Goal: Task Accomplishment & Management: Use online tool/utility

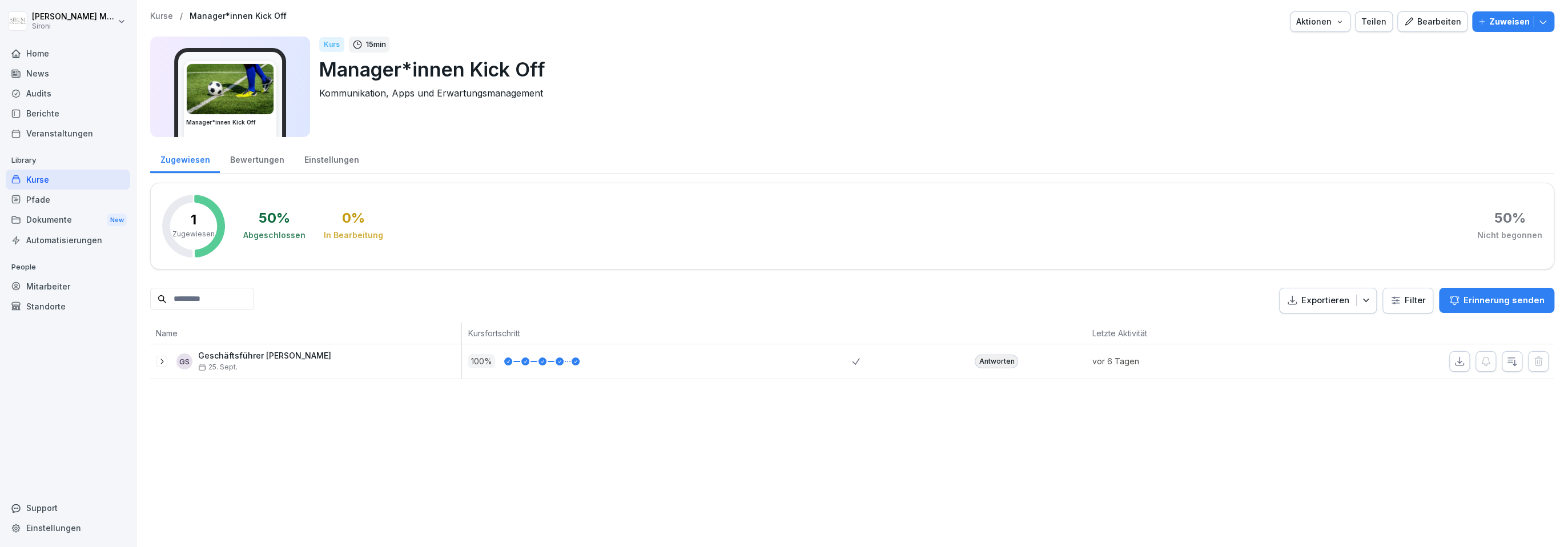
click at [162, 17] on p "Kurse" at bounding box center [161, 16] width 23 height 10
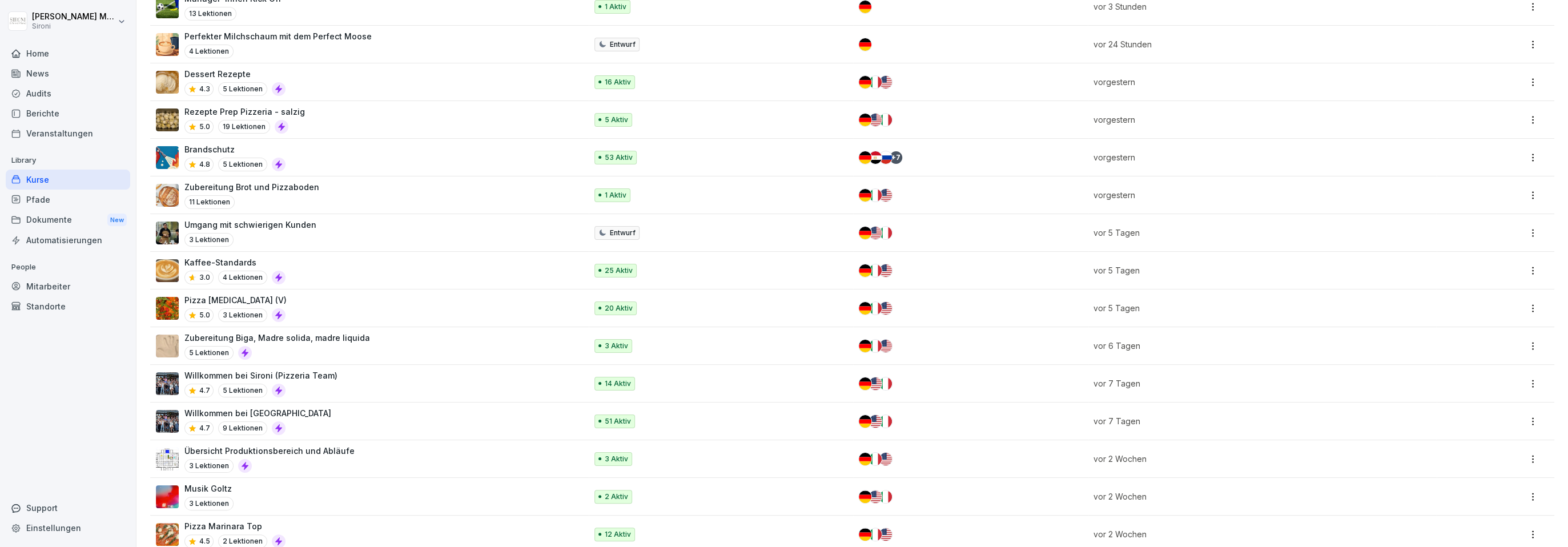
scroll to position [278, 0]
click at [279, 452] on p "Übersicht Produktionsbereich und Abläufe" at bounding box center [269, 450] width 170 height 12
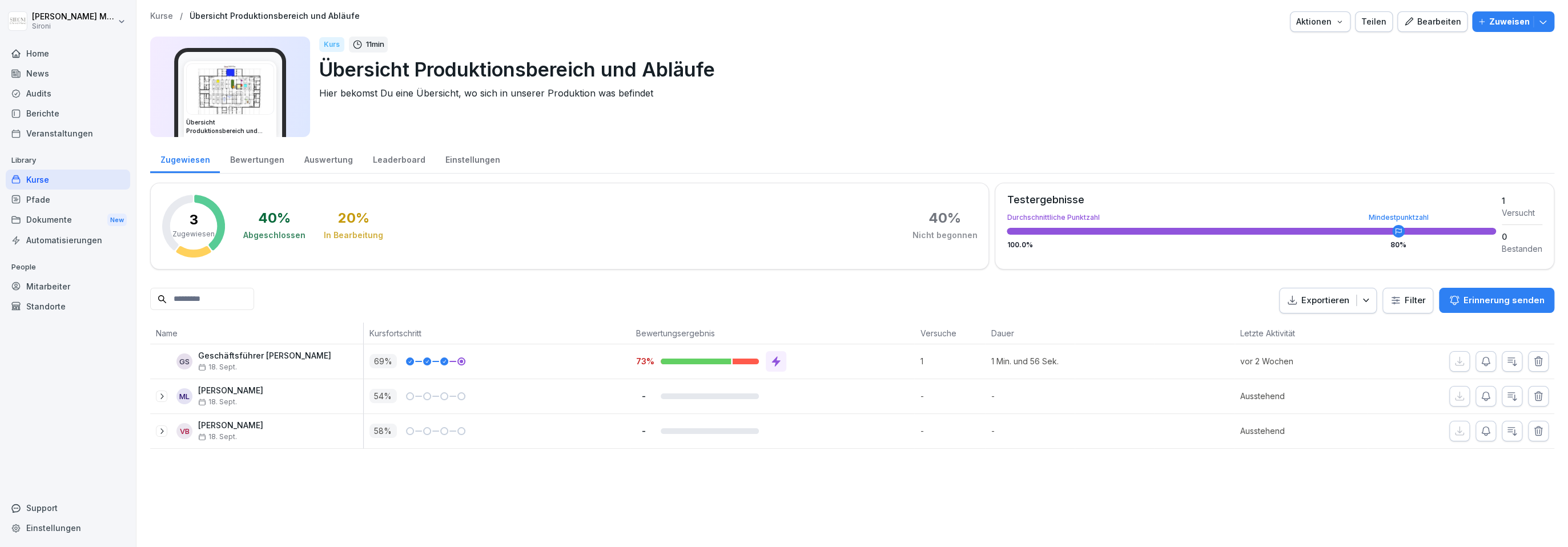
click at [1421, 22] on div "Bearbeiten" at bounding box center [1432, 21] width 57 height 13
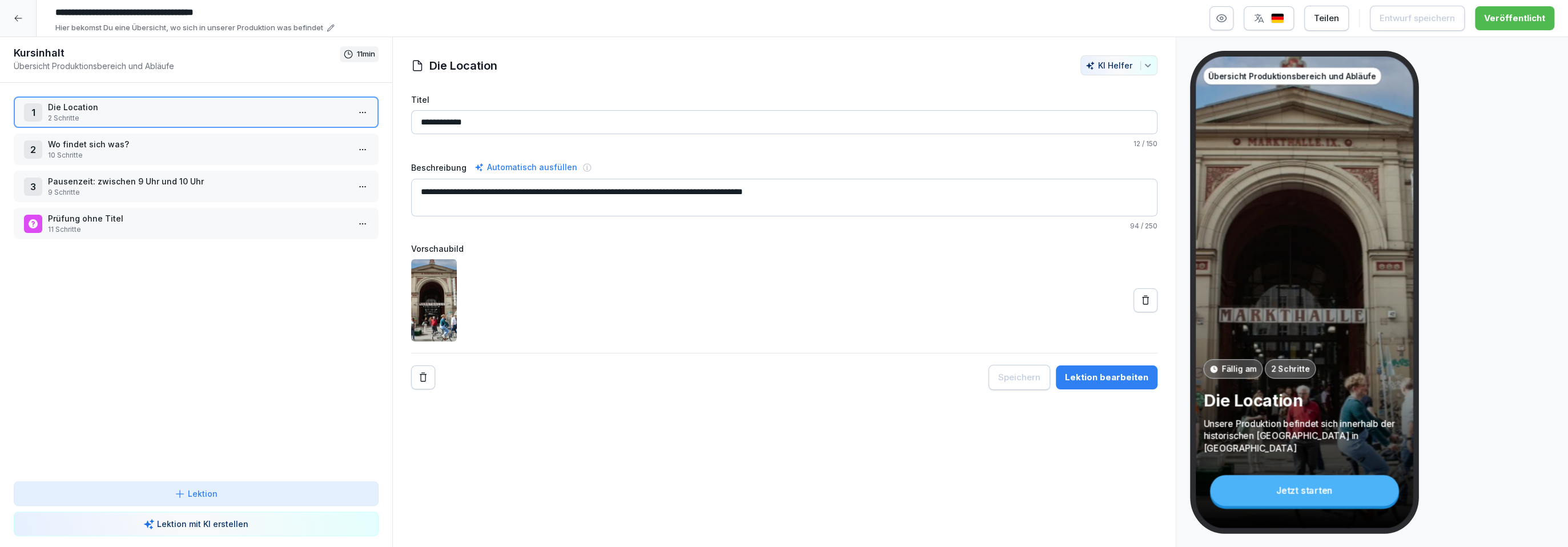
click at [311, 140] on p "Wo findet sich was?" at bounding box center [198, 144] width 301 height 12
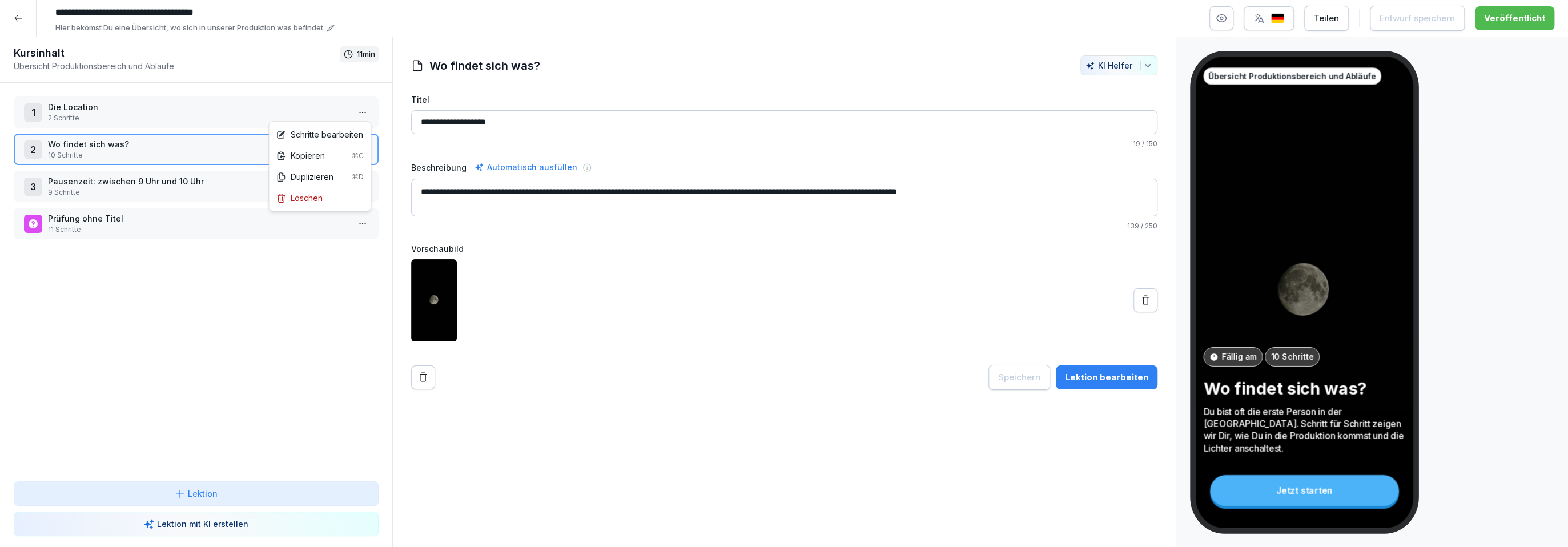
click at [353, 111] on html "**********" at bounding box center [784, 274] width 1568 height 547
click at [367, 110] on html "**********" at bounding box center [784, 274] width 1568 height 547
click at [364, 110] on html "**********" at bounding box center [784, 274] width 1568 height 547
click at [317, 133] on div "Schritte bearbeiten" at bounding box center [319, 134] width 87 height 12
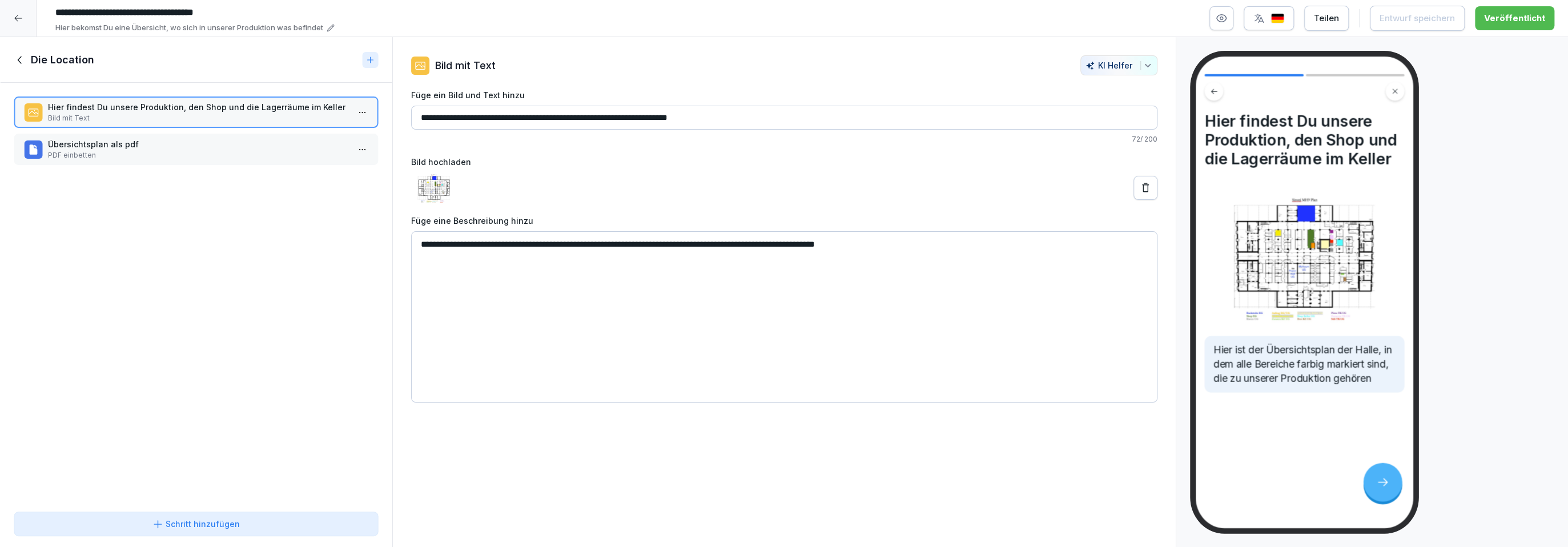
click at [294, 148] on p "Übersichtsplan als pdf" at bounding box center [198, 144] width 301 height 12
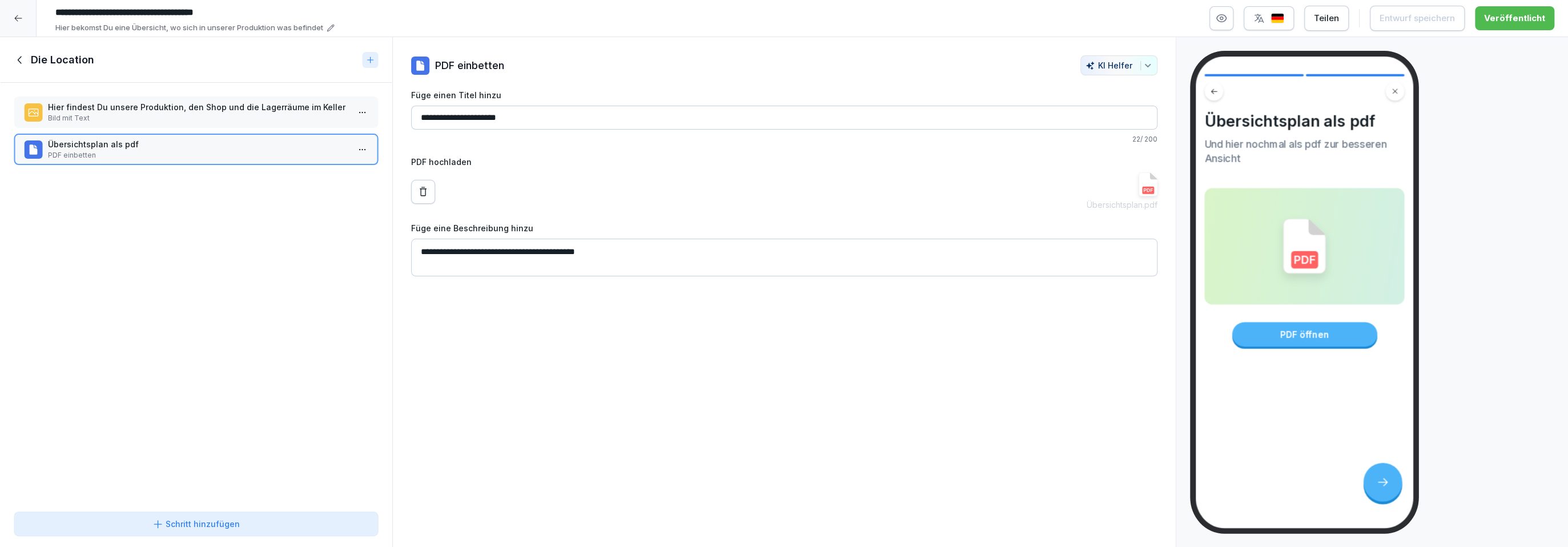
click at [14, 62] on icon at bounding box center [20, 60] width 13 height 13
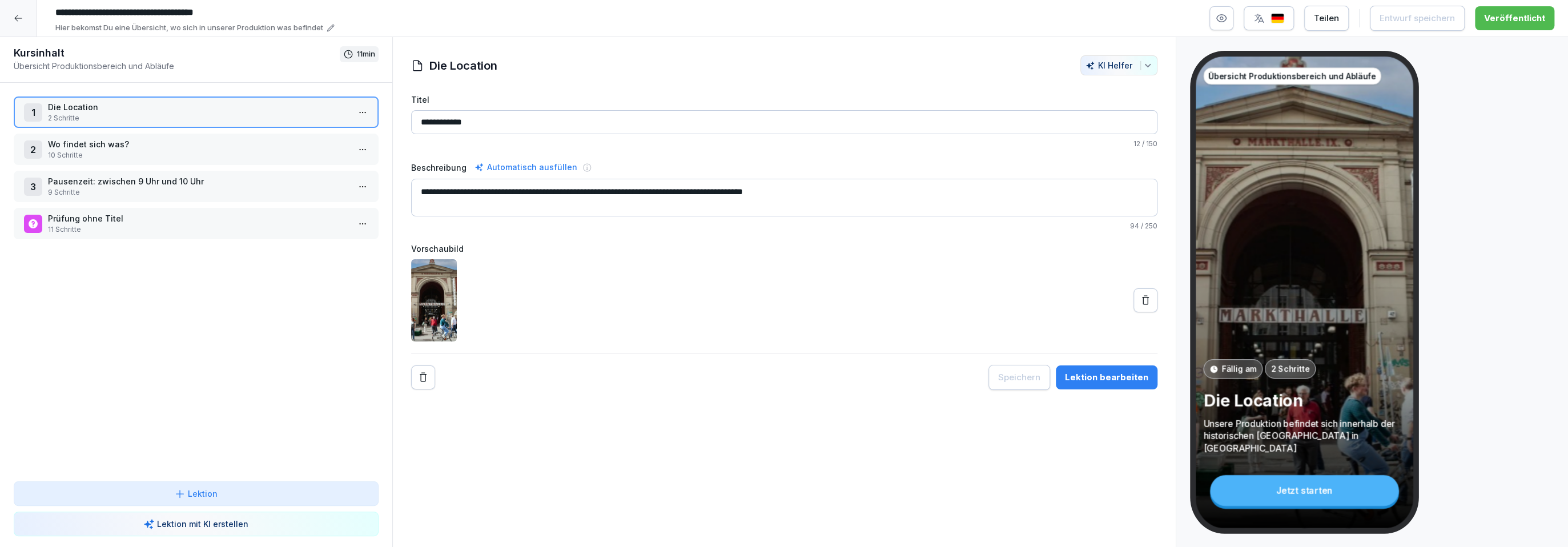
click at [113, 143] on p "Wo findet sich was?" at bounding box center [198, 144] width 301 height 12
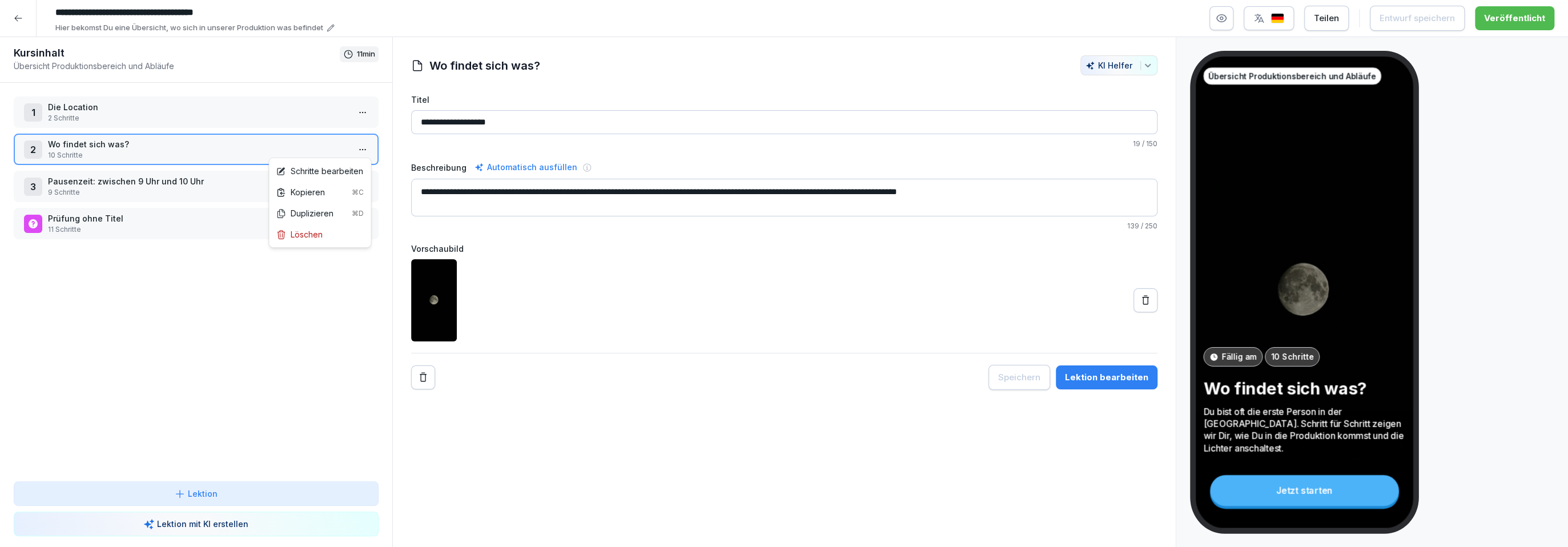
click at [365, 146] on html "**********" at bounding box center [784, 274] width 1568 height 547
click at [336, 175] on div "Schritte bearbeiten" at bounding box center [319, 171] width 87 height 12
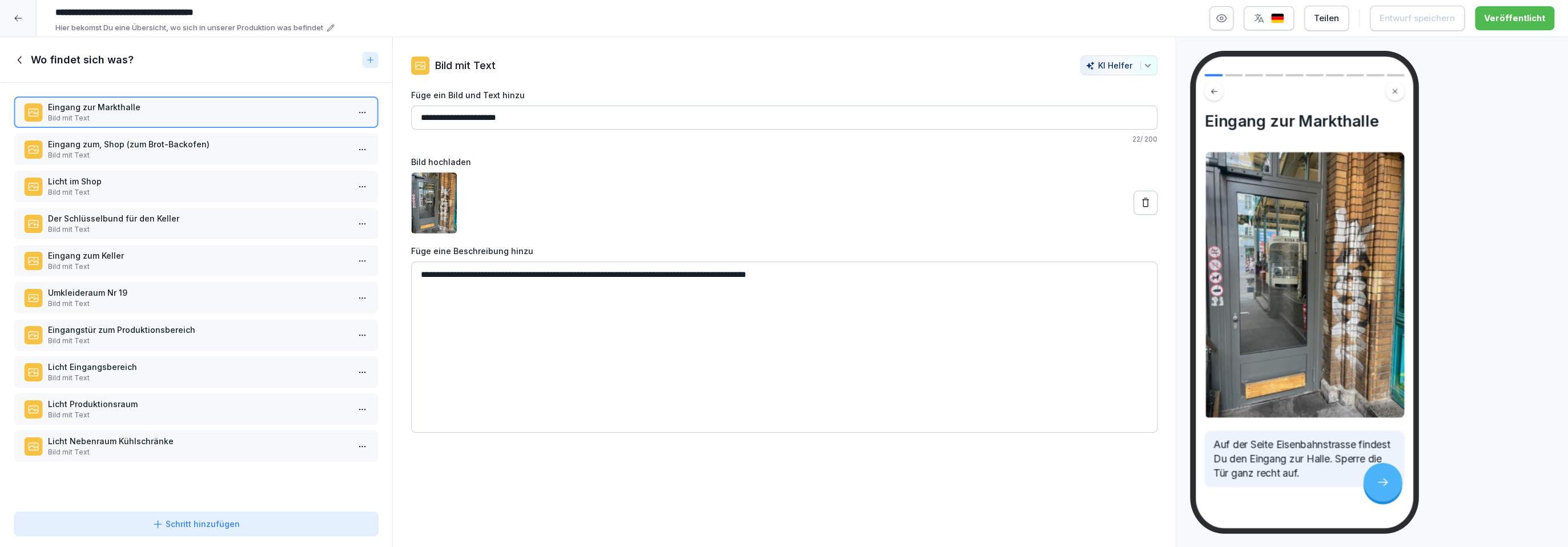
click at [19, 59] on icon at bounding box center [20, 60] width 13 height 13
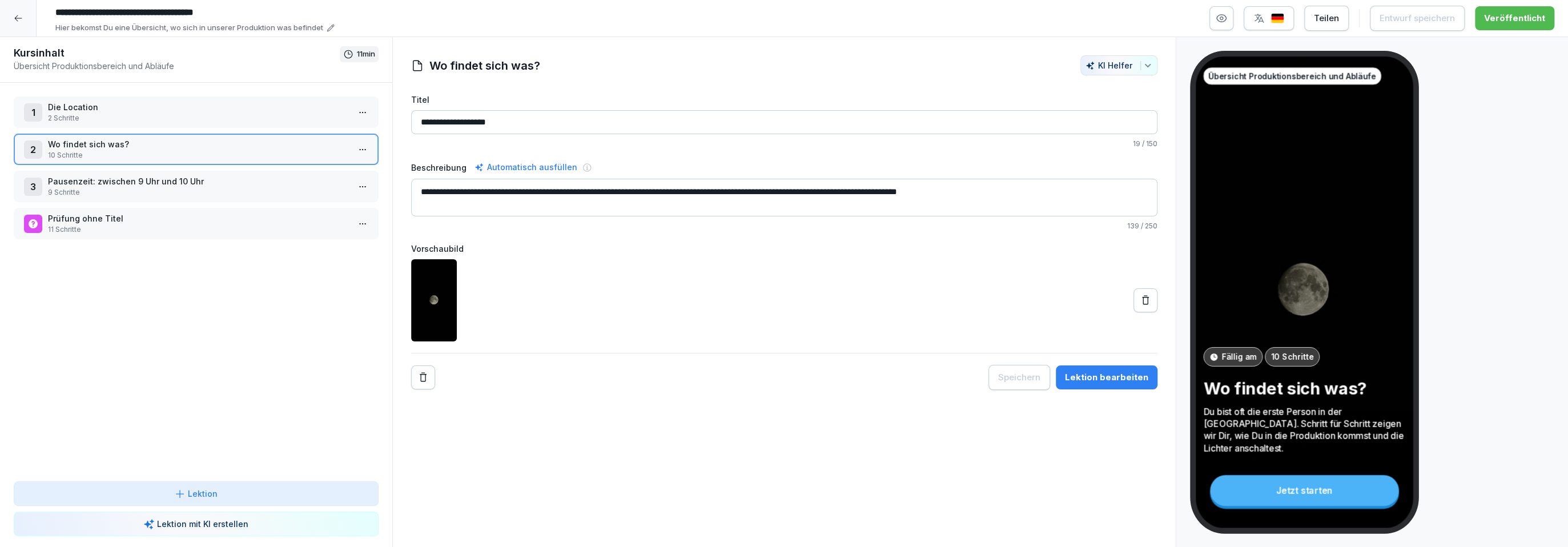
click at [181, 499] on icon at bounding box center [179, 494] width 12 height 12
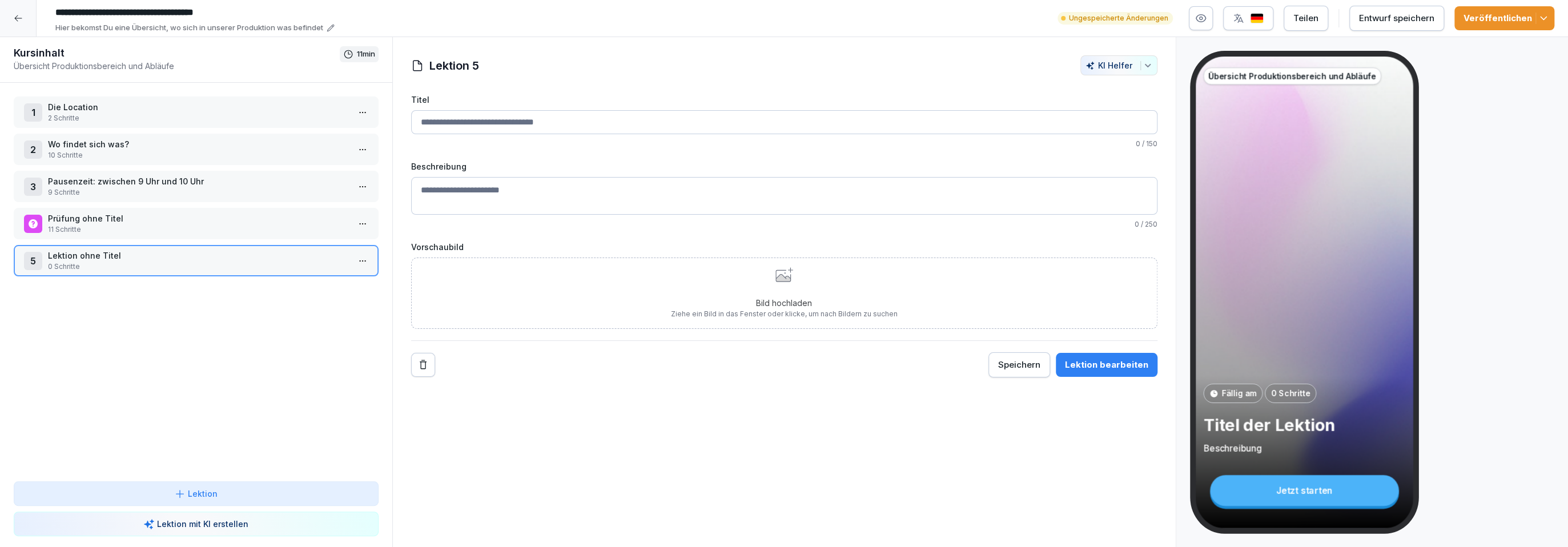
click at [470, 121] on input "Titel" at bounding box center [784, 122] width 746 height 24
type input "*****"
click at [499, 212] on textarea "Beschreibung" at bounding box center [784, 198] width 746 height 38
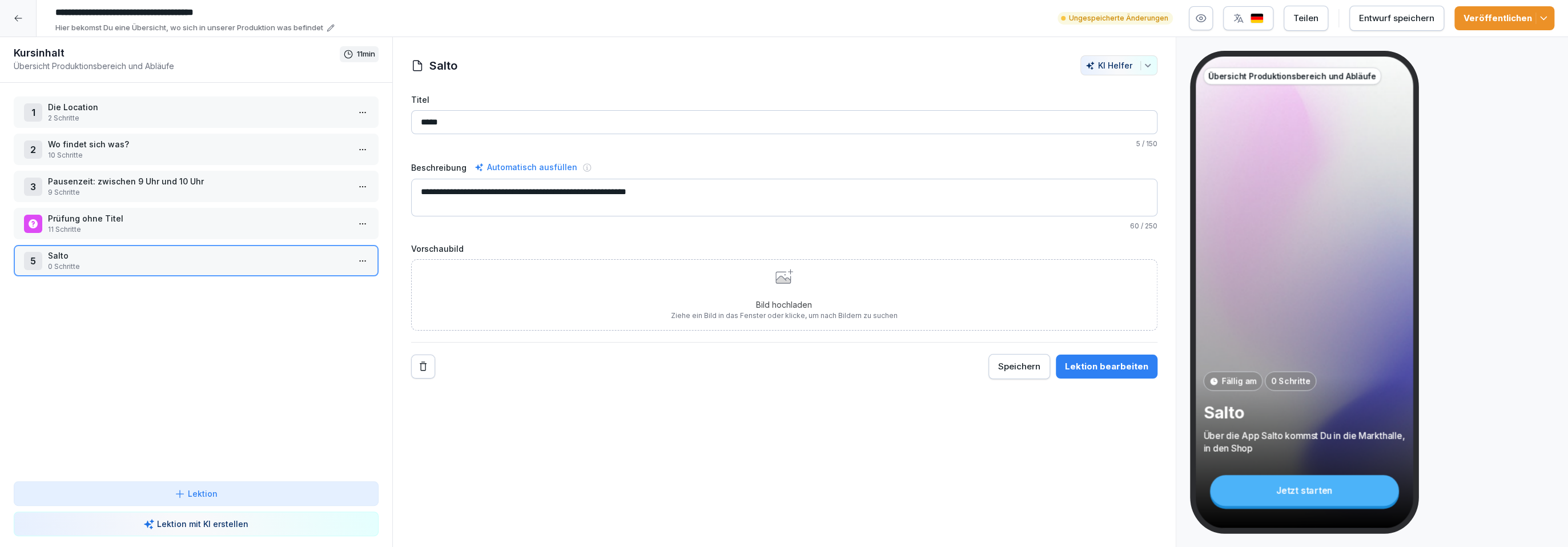
click at [616, 190] on textarea "**********" at bounding box center [784, 198] width 746 height 38
type textarea "**********"
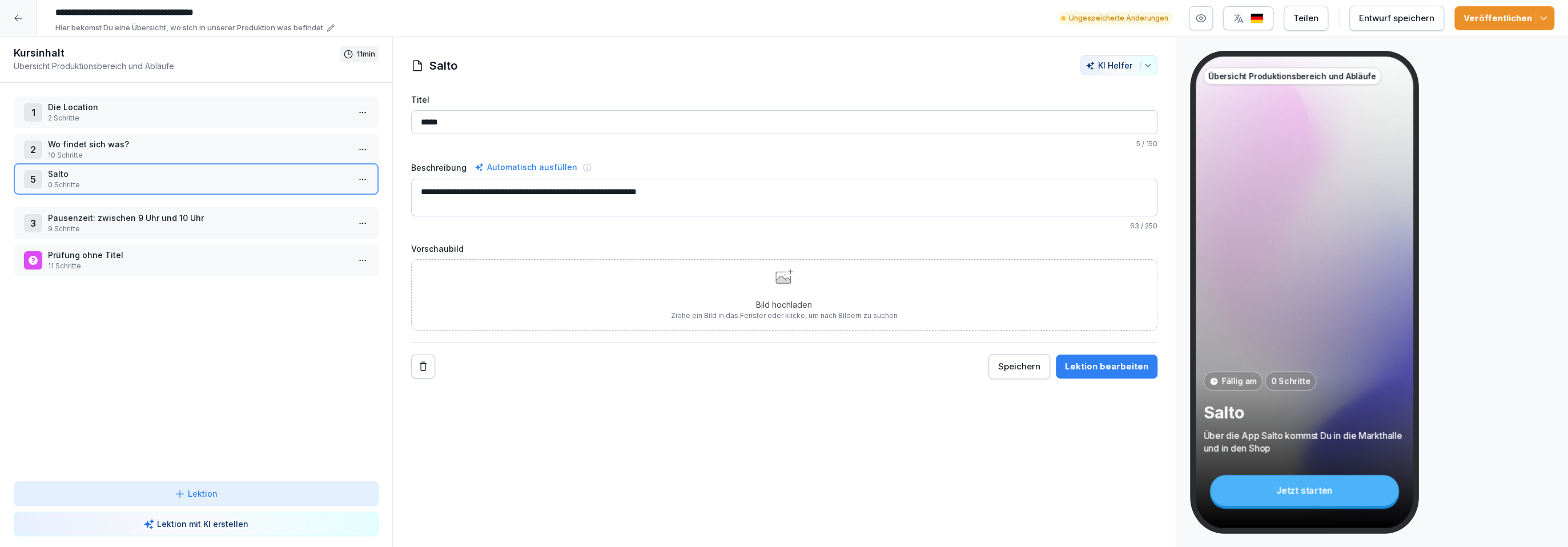
drag, startPoint x: 256, startPoint y: 263, endPoint x: 260, endPoint y: 181, distance: 82.1
click at [260, 181] on p "0 Schritte" at bounding box center [198, 185] width 301 height 10
click at [260, 181] on p "Salto" at bounding box center [198, 181] width 301 height 12
click at [785, 303] on p "Bild hochladen" at bounding box center [784, 305] width 226 height 12
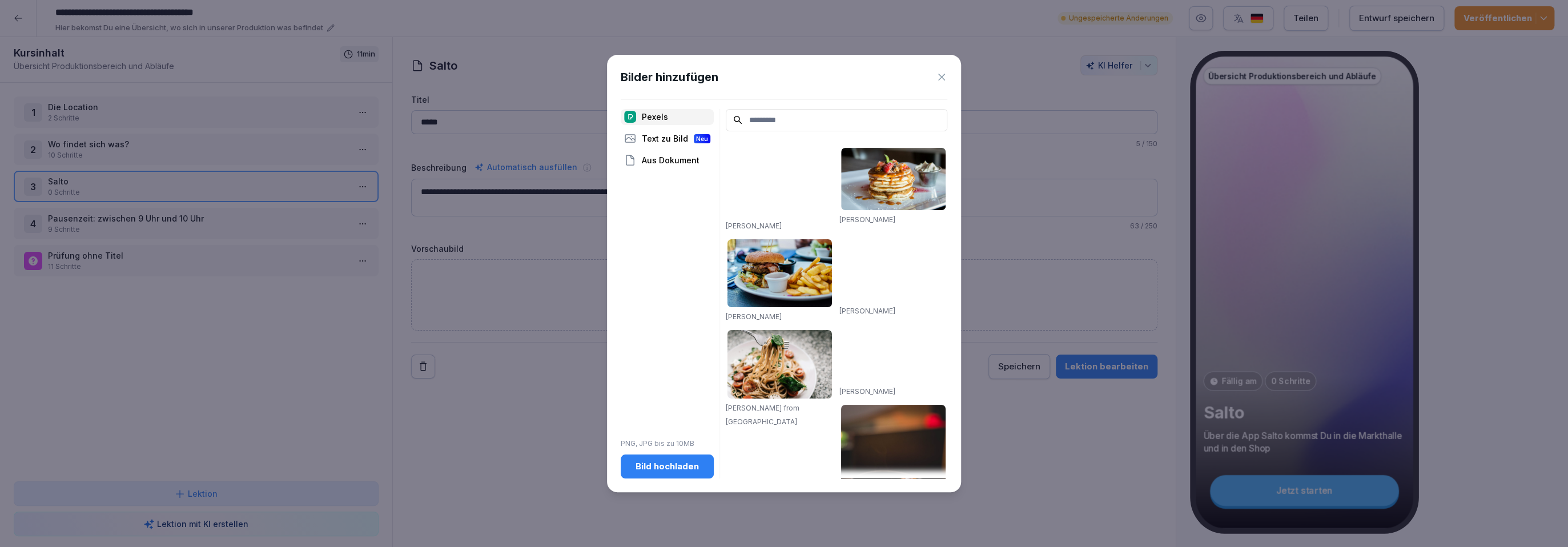
click at [667, 469] on div "Bild hochladen" at bounding box center [667, 466] width 75 height 13
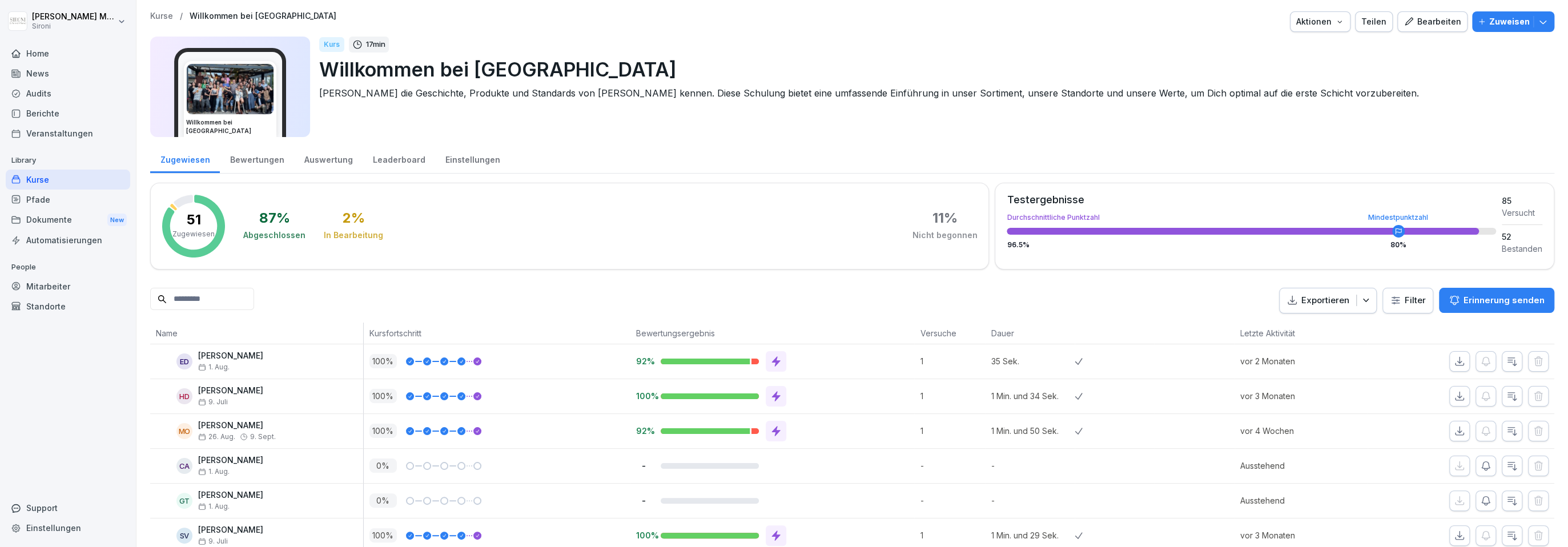
click at [1437, 21] on div "Bearbeiten" at bounding box center [1432, 21] width 57 height 13
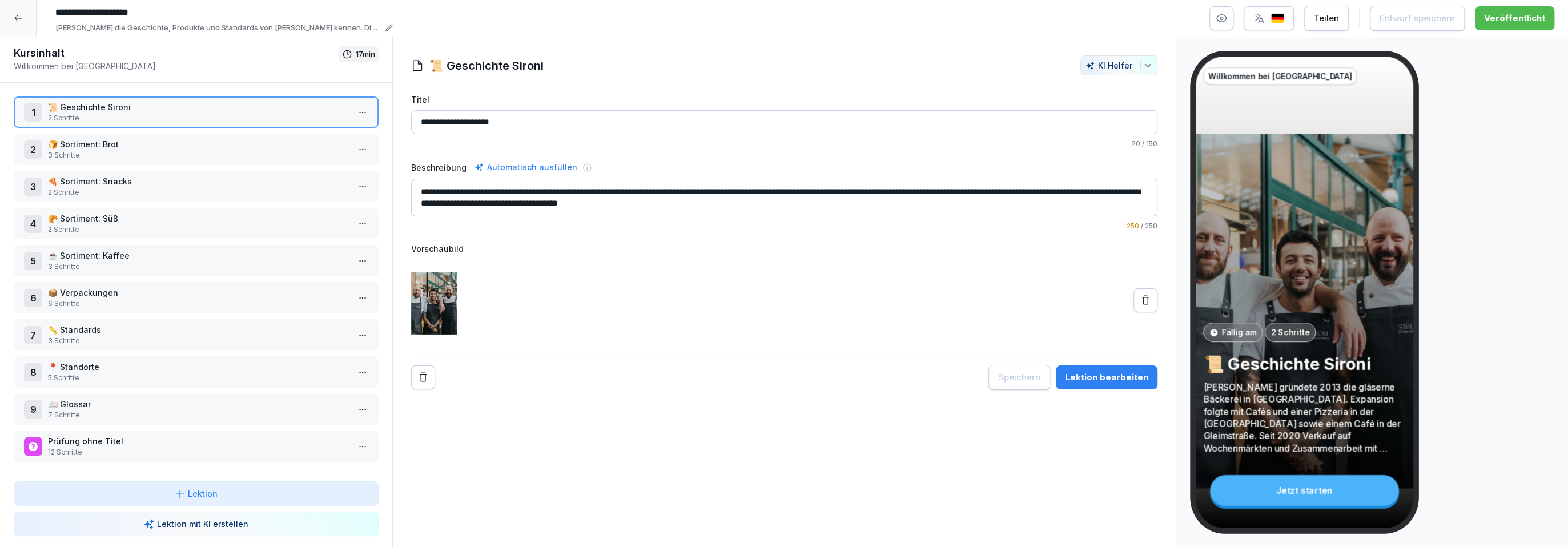
click at [21, 18] on icon at bounding box center [18, 18] width 9 height 9
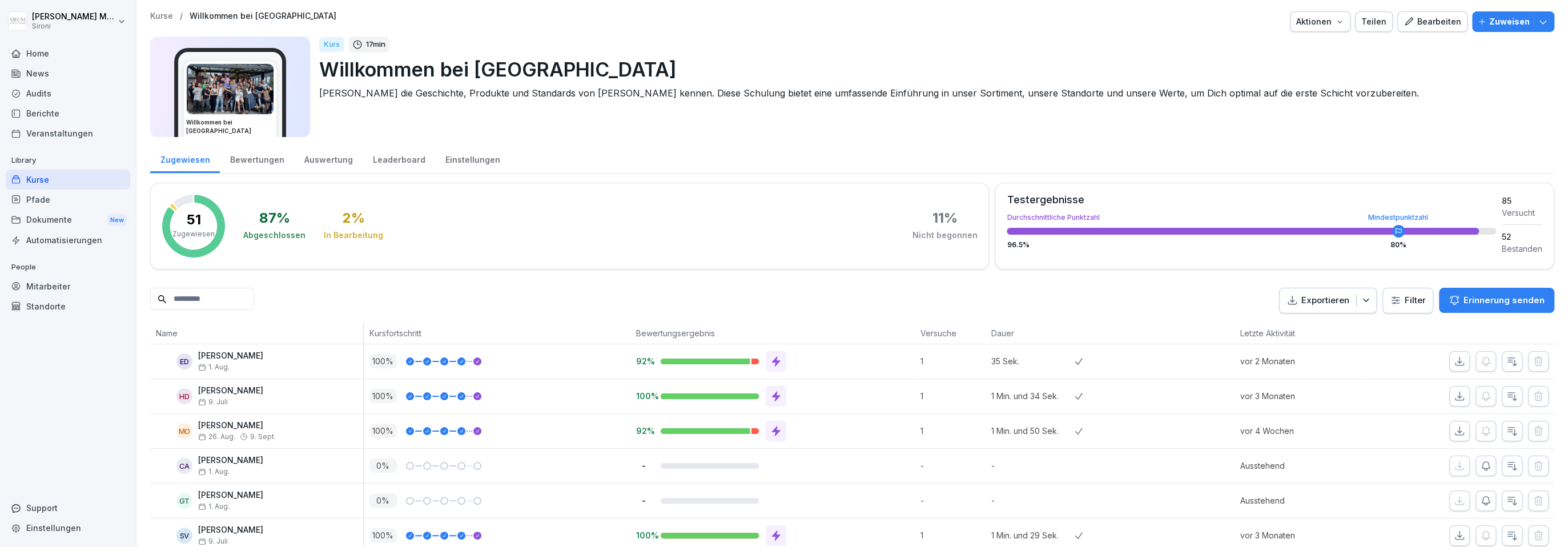
click at [1455, 24] on div "Bearbeiten" at bounding box center [1432, 21] width 57 height 13
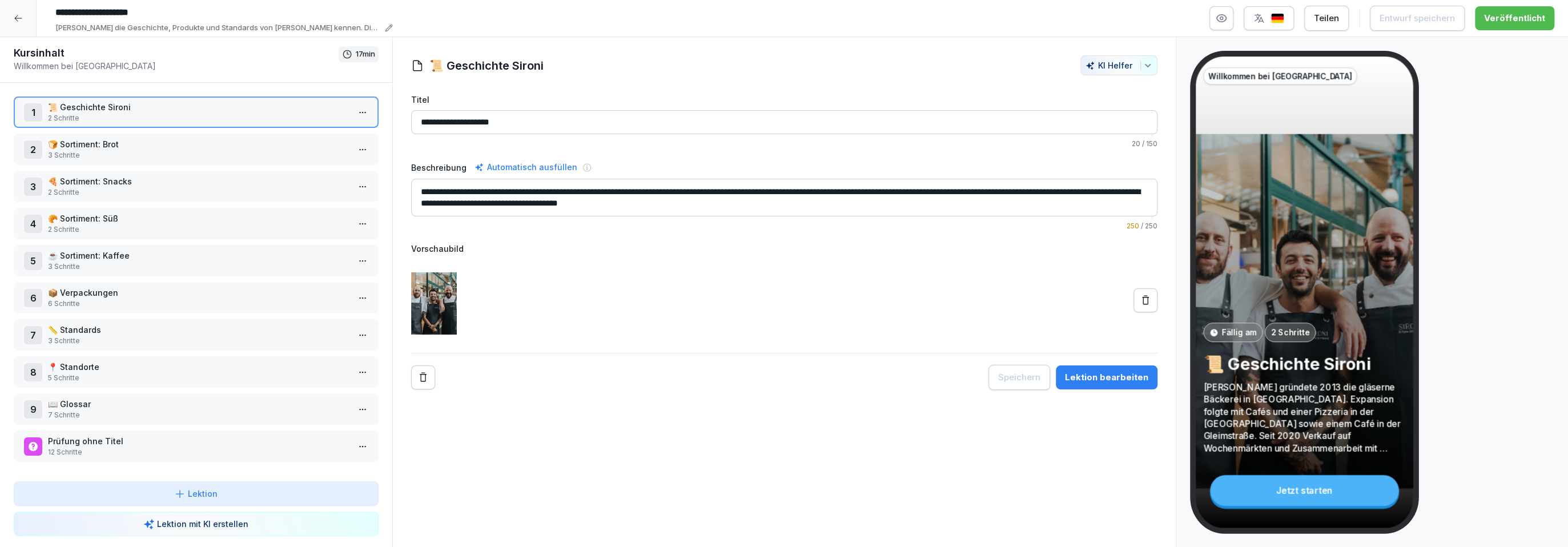
click at [101, 336] on p "3 Schritte" at bounding box center [198, 341] width 301 height 10
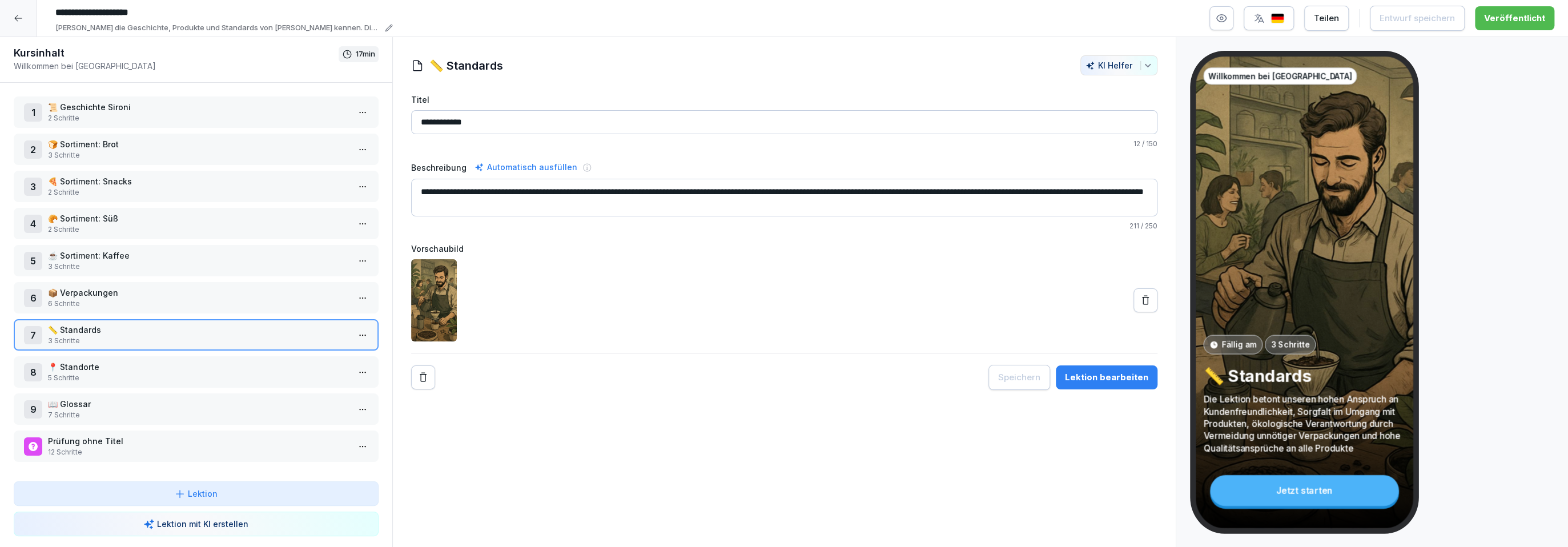
click at [356, 333] on html "**********" at bounding box center [784, 274] width 1568 height 547
click at [336, 350] on div "Schritte bearbeiten" at bounding box center [319, 355] width 87 height 12
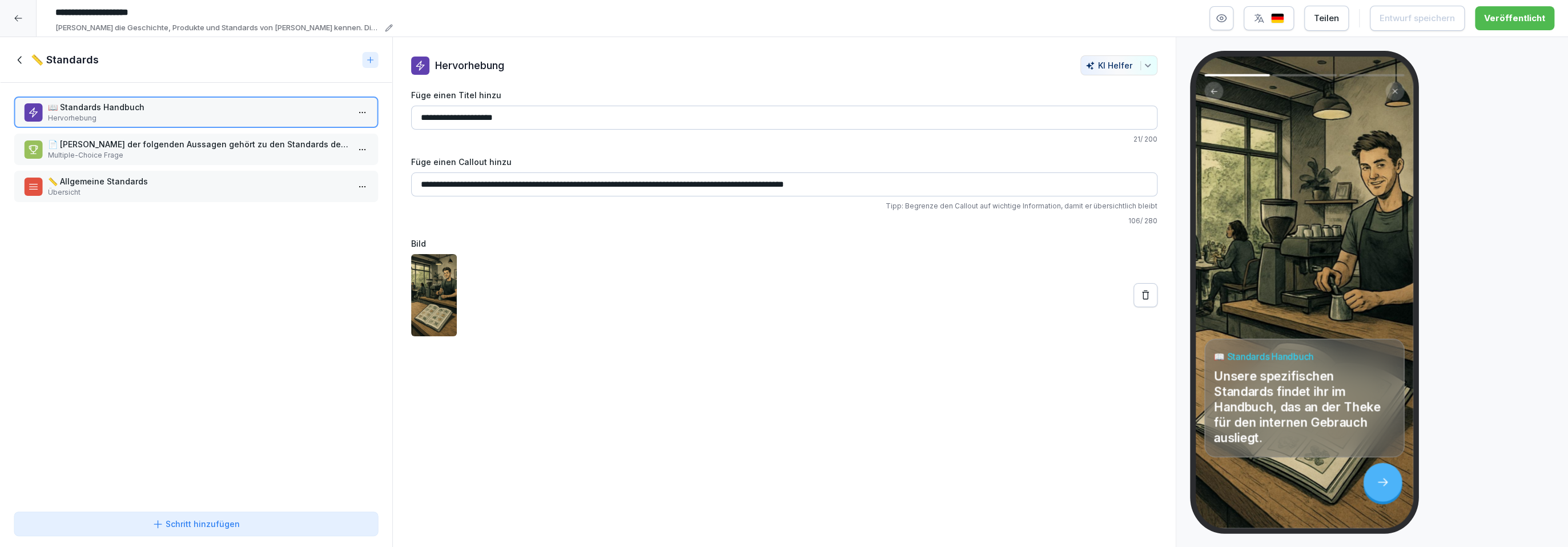
click at [143, 156] on p "Multiple-Choice Frage" at bounding box center [198, 155] width 301 height 10
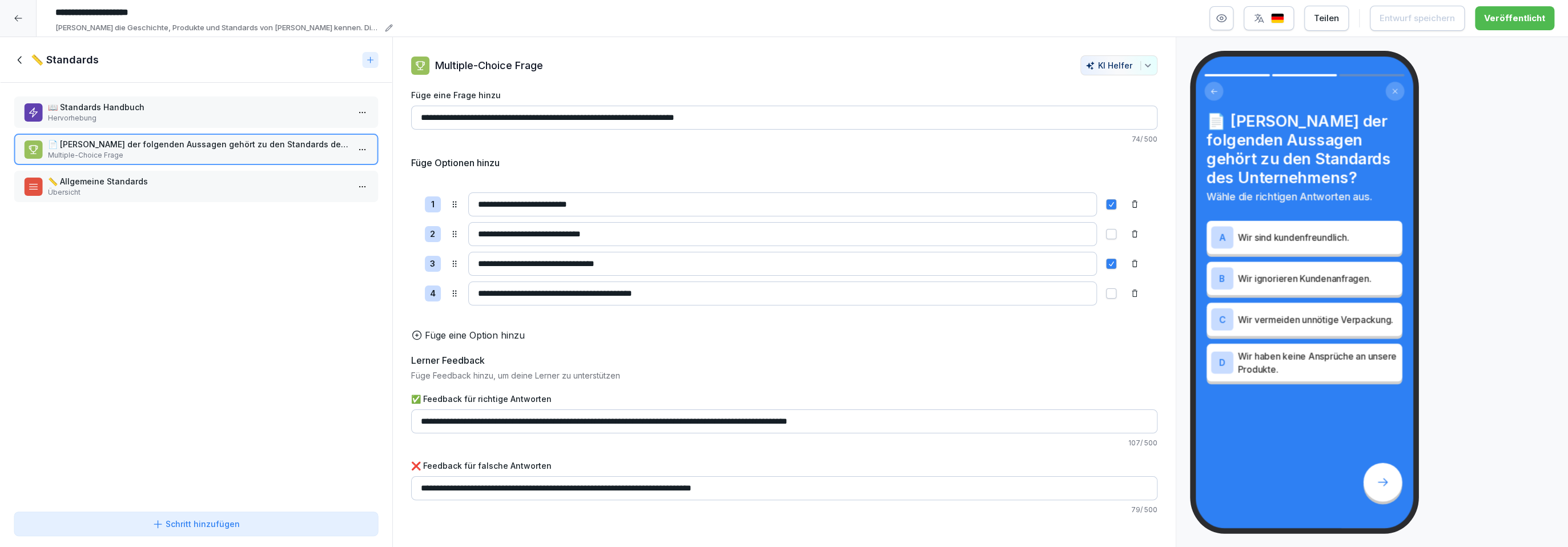
click at [137, 175] on p "📏 Allgemeine Standards" at bounding box center [198, 181] width 301 height 12
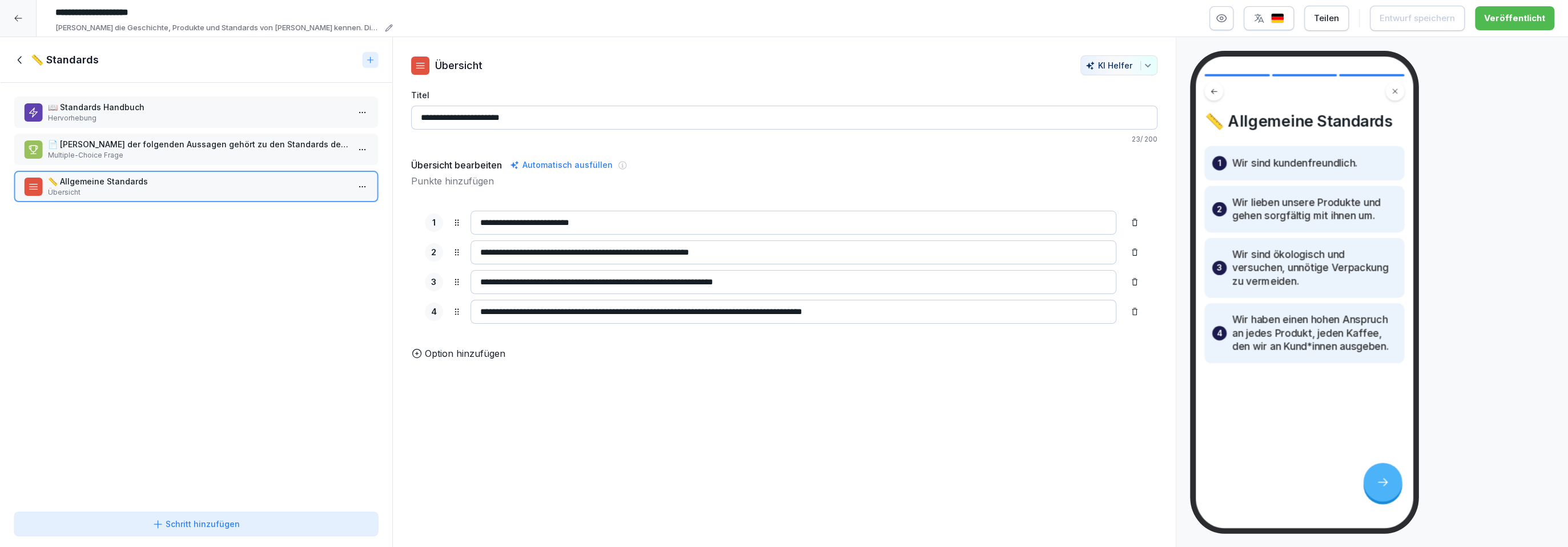
click at [22, 67] on div "📏 Standards" at bounding box center [196, 60] width 392 height 46
click at [20, 62] on icon at bounding box center [19, 60] width 4 height 7
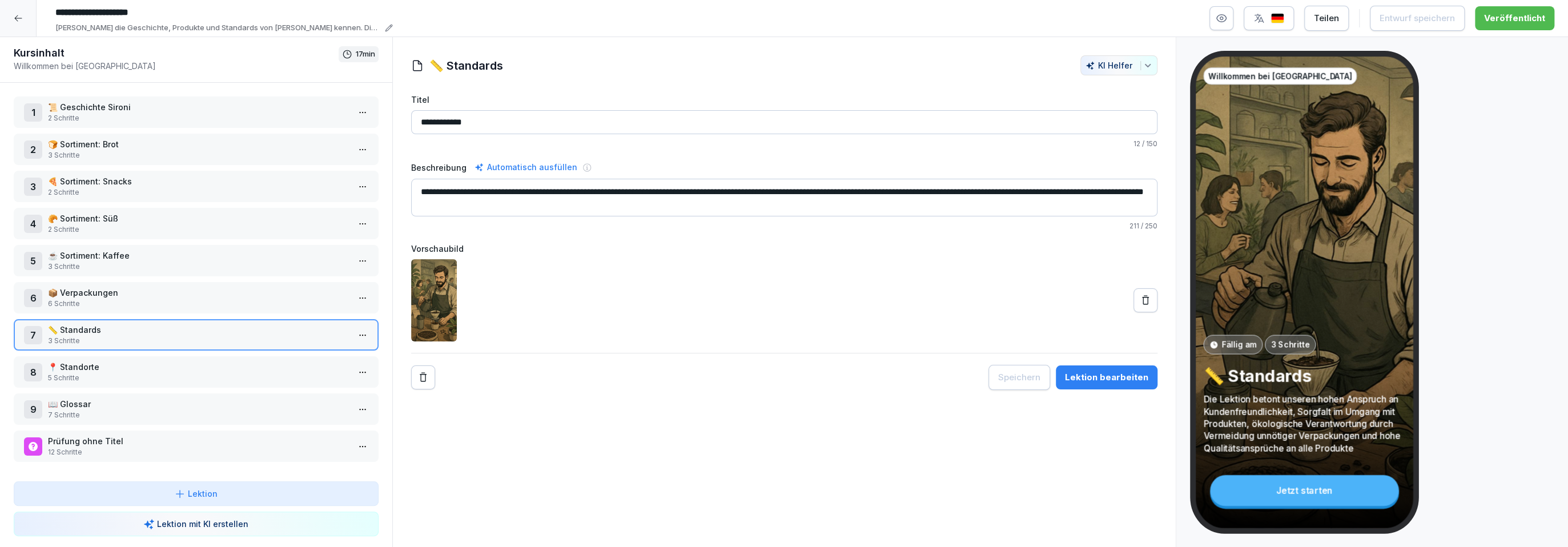
click at [17, 23] on div at bounding box center [18, 18] width 37 height 37
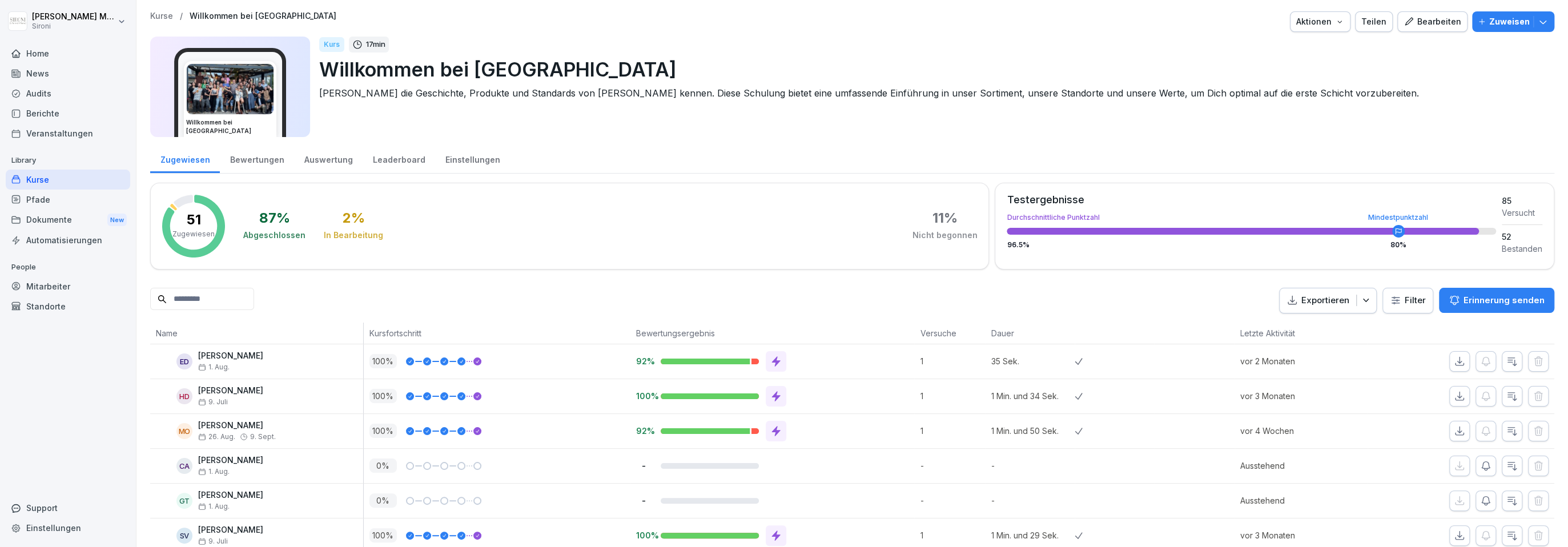
click at [42, 179] on div "Kurse" at bounding box center [68, 179] width 125 height 20
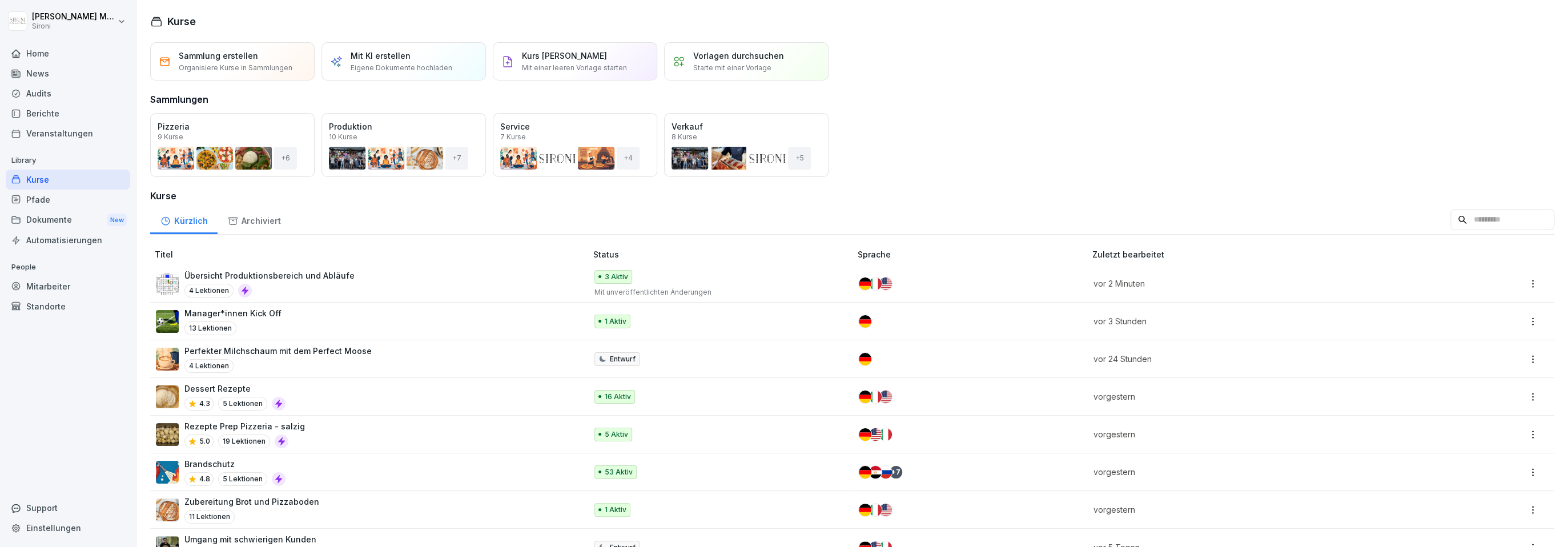
click at [303, 323] on div "Manager*innen Kick Off 13 Lektionen" at bounding box center [365, 321] width 419 height 28
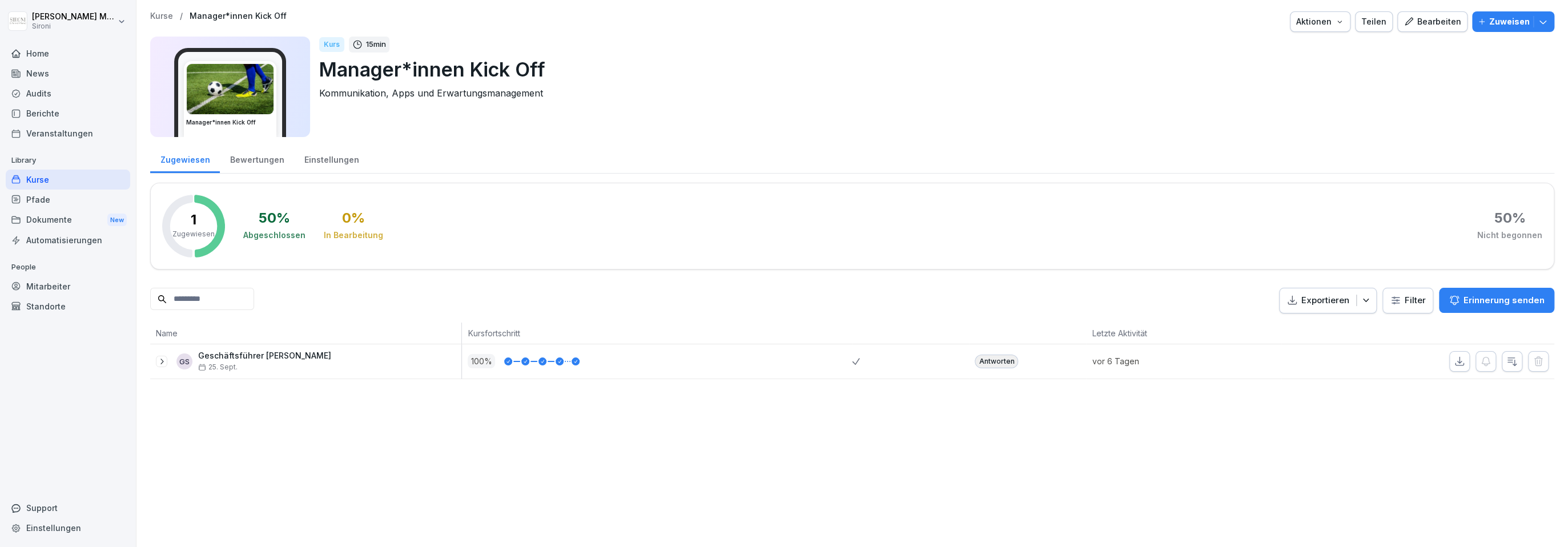
click at [1414, 23] on icon "button" at bounding box center [1408, 21] width 10 height 10
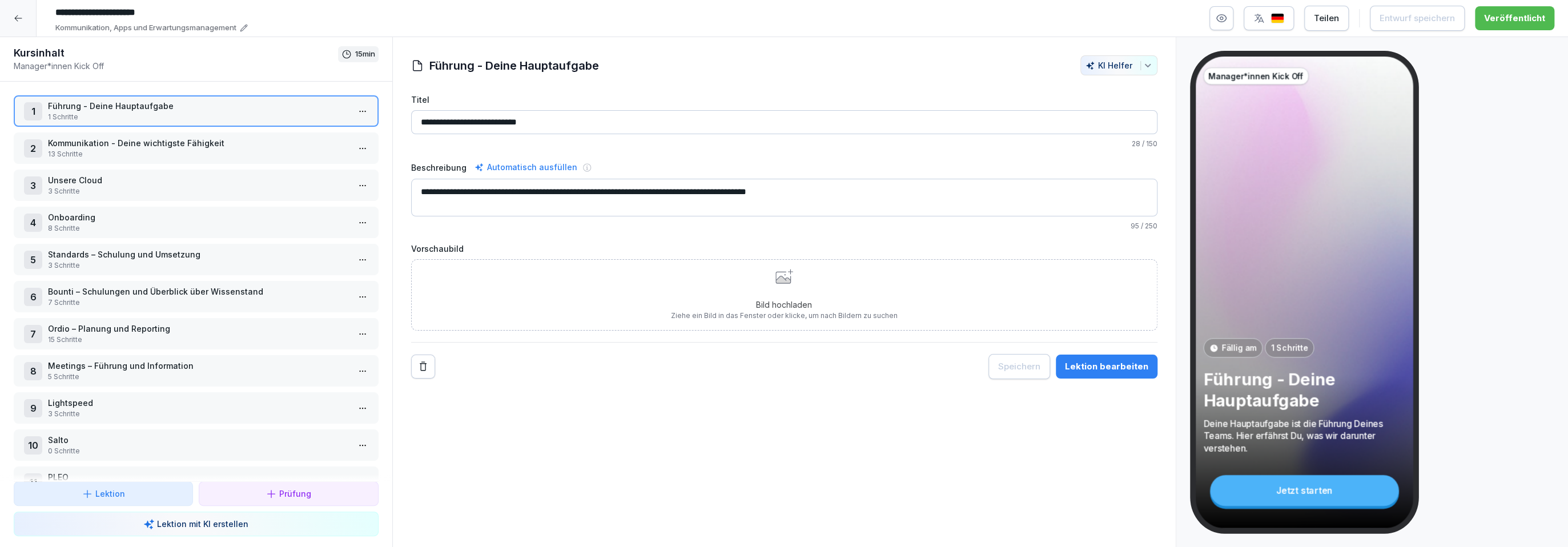
click at [303, 141] on p "Kommunikation - Deine wichtigste Fähigkeit" at bounding box center [198, 143] width 301 height 12
